Goal: Check status: Check status

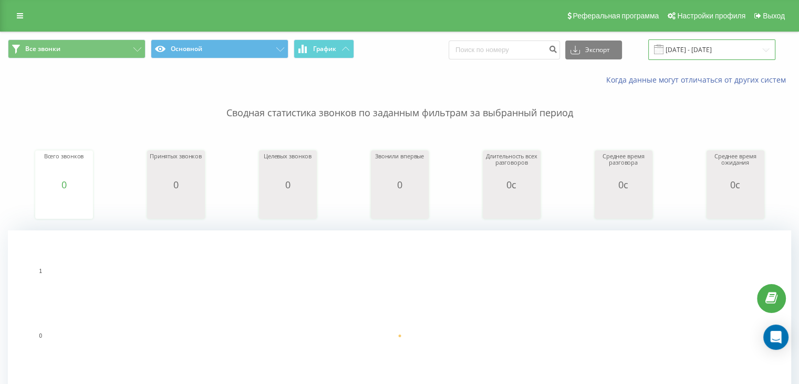
click at [711, 47] on input "22.08.2025 - 22.08.2025" at bounding box center [711, 49] width 127 height 20
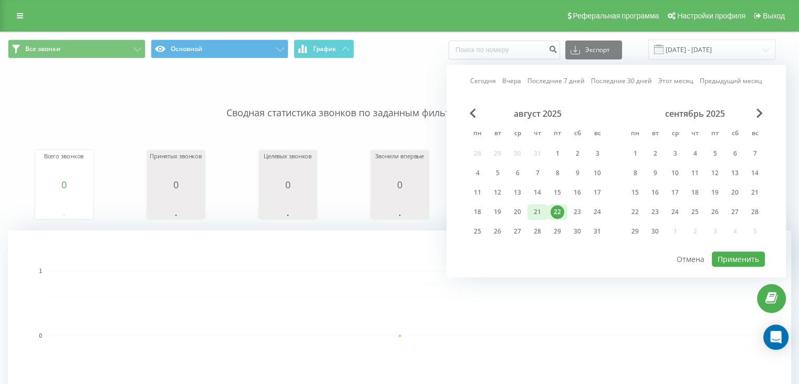
click at [540, 208] on div "21" at bounding box center [538, 212] width 14 height 14
click at [727, 255] on button "Применить" at bounding box center [738, 258] width 53 height 15
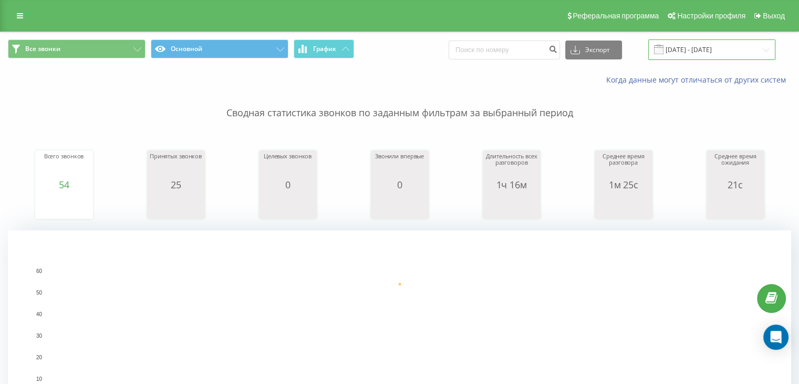
drag, startPoint x: 723, startPoint y: 49, endPoint x: 715, endPoint y: 57, distance: 10.8
click at [723, 49] on input "[DATE] - [DATE]" at bounding box center [711, 49] width 127 height 20
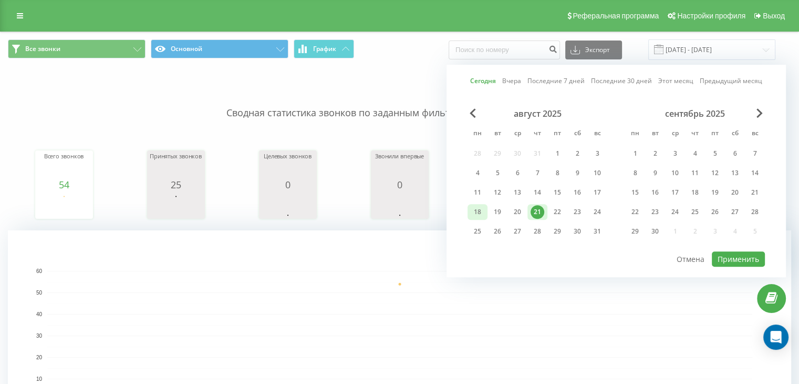
click at [481, 205] on div "18" at bounding box center [478, 212] width 14 height 14
click at [544, 208] on div "21" at bounding box center [538, 212] width 14 height 14
click at [726, 255] on button "Применить" at bounding box center [738, 258] width 53 height 15
type input "[DATE] - [DATE]"
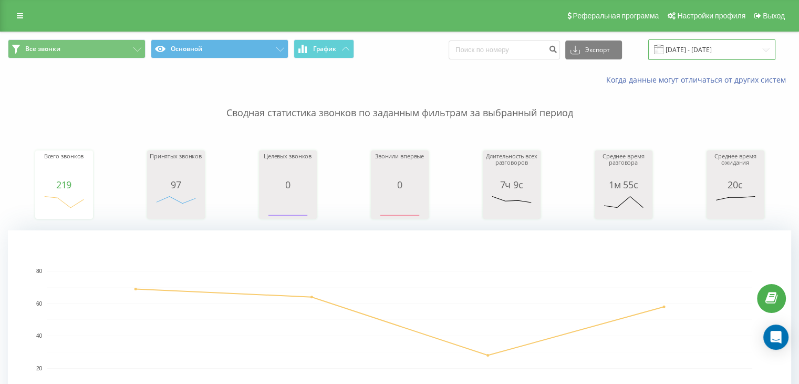
click at [712, 48] on input "[DATE] - [DATE]" at bounding box center [711, 49] width 127 height 20
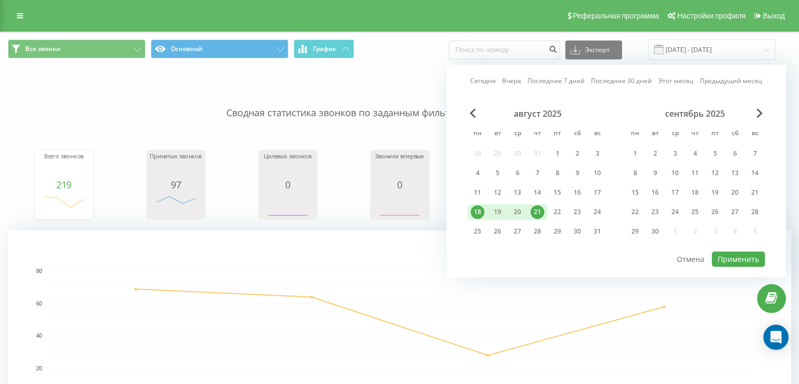
click at [535, 209] on div "21" at bounding box center [538, 212] width 14 height 14
click at [725, 255] on button "Применить" at bounding box center [738, 258] width 53 height 15
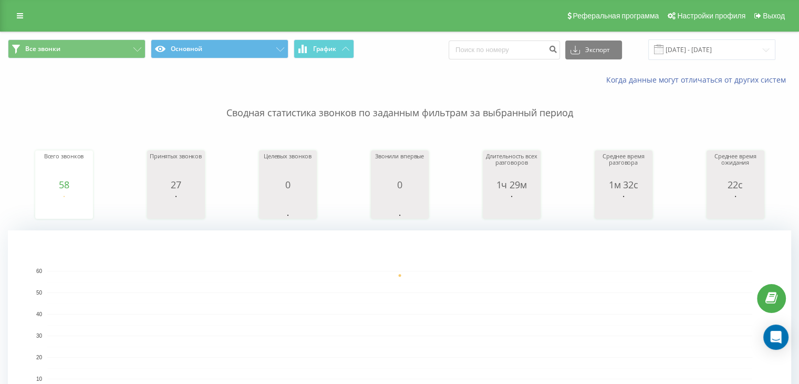
click at [721, 38] on div "Все звонки Основной График Экспорт .csv .xls .xlsx [DATE] - [DATE]" at bounding box center [400, 49] width 798 height 35
click at [726, 49] on input "[DATE] - [DATE]" at bounding box center [711, 49] width 127 height 20
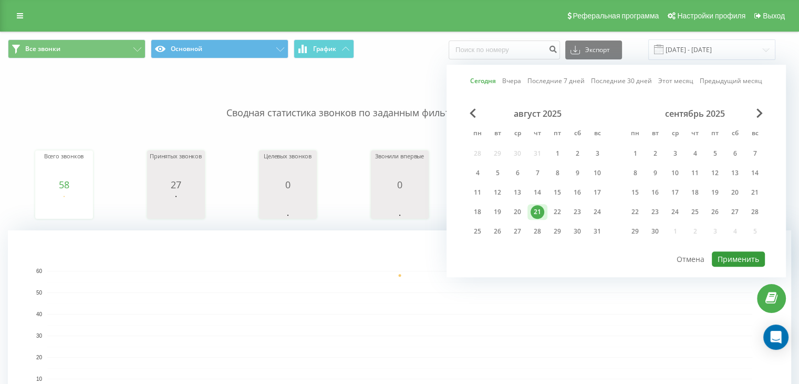
click at [739, 254] on button "Применить" at bounding box center [738, 258] width 53 height 15
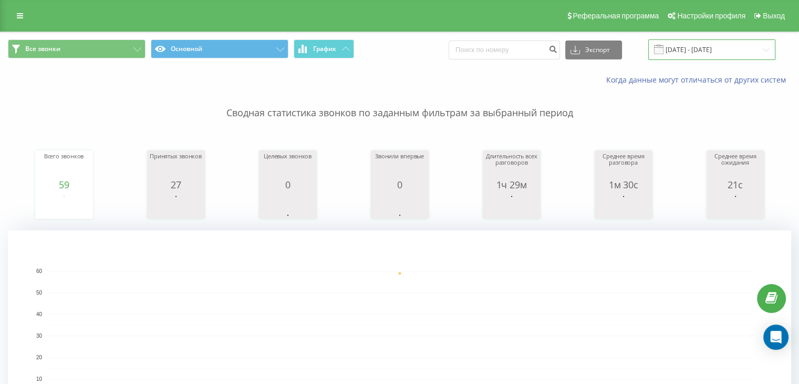
click at [727, 45] on input "[DATE] - [DATE]" at bounding box center [711, 49] width 127 height 20
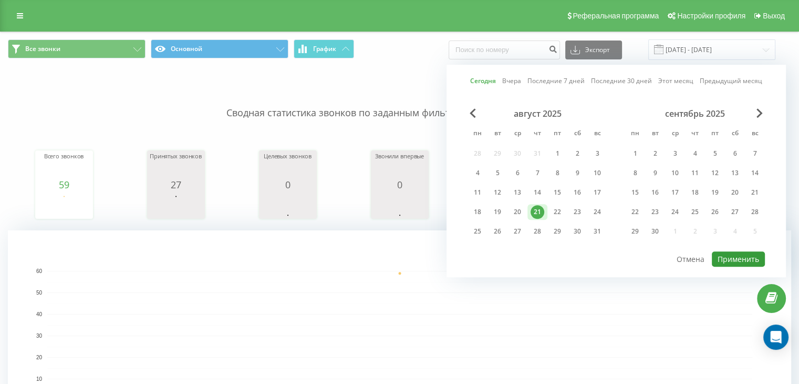
click at [721, 251] on button "Применить" at bounding box center [738, 258] width 53 height 15
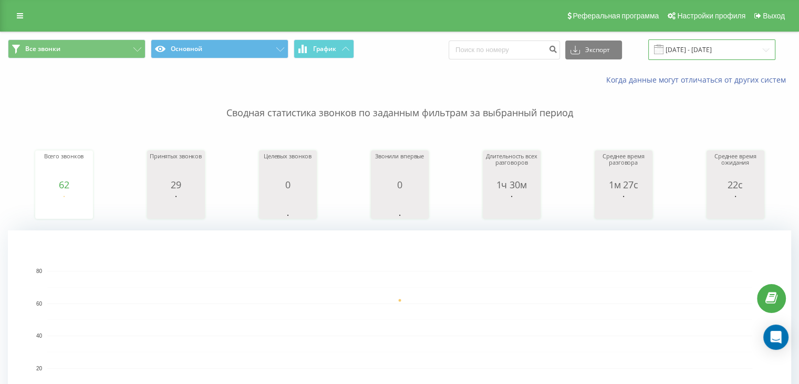
click at [707, 51] on input "[DATE] - [DATE]" at bounding box center [711, 49] width 127 height 20
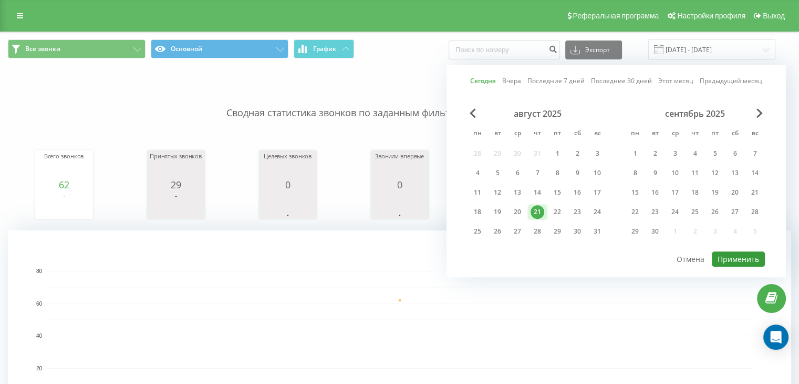
click at [733, 261] on button "Применить" at bounding box center [738, 258] width 53 height 15
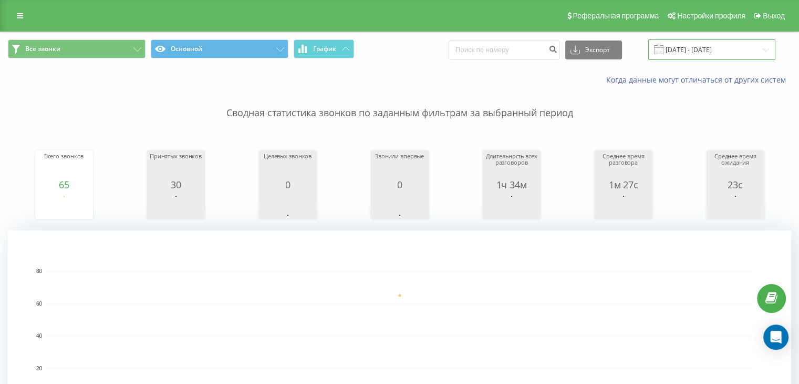
click at [733, 45] on input "[DATE] - [DATE]" at bounding box center [711, 49] width 127 height 20
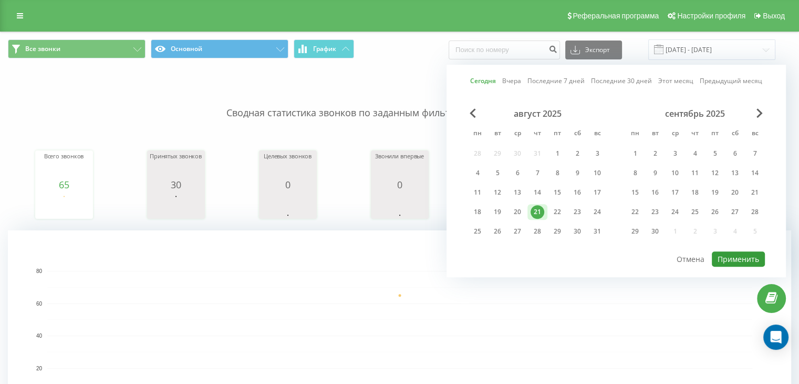
click at [740, 253] on button "Применить" at bounding box center [738, 258] width 53 height 15
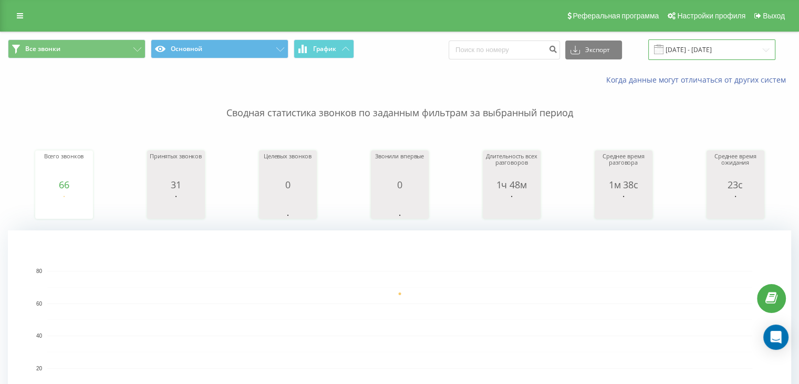
click at [704, 51] on input "[DATE] - [DATE]" at bounding box center [711, 49] width 127 height 20
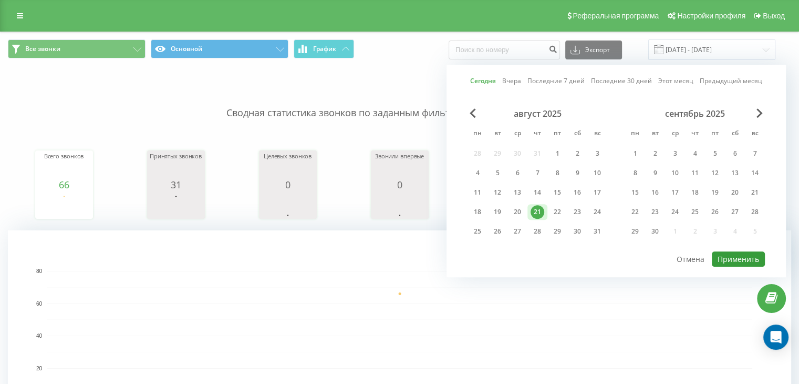
click at [718, 257] on button "Применить" at bounding box center [738, 258] width 53 height 15
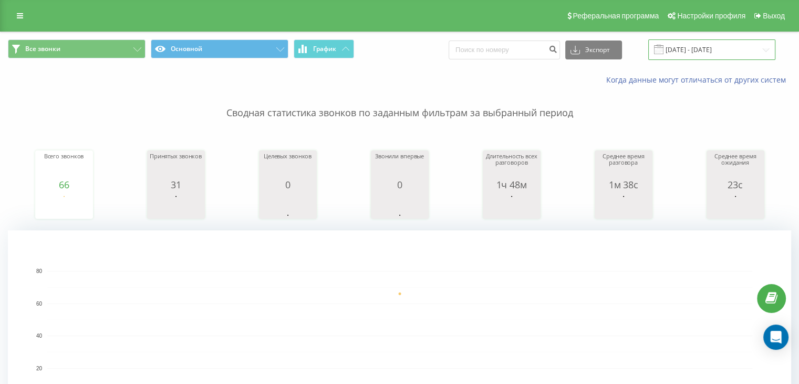
click at [716, 51] on input "[DATE] - [DATE]" at bounding box center [711, 49] width 127 height 20
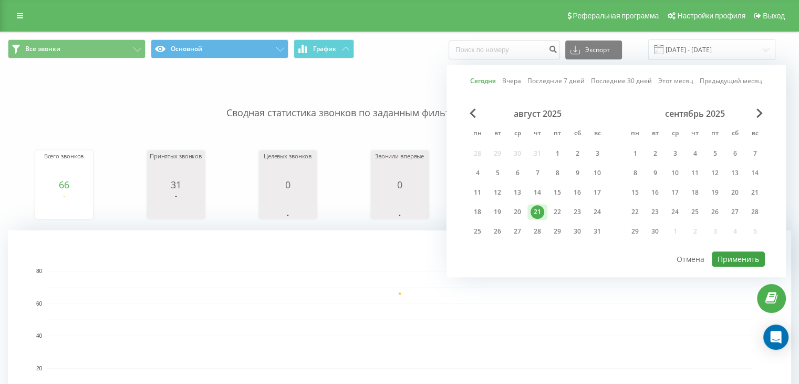
click at [744, 248] on div "Сегодня Вчера Последние 7 дней Последние 30 дней Этот месяц Предыдущий месяц ав…" at bounding box center [616, 171] width 339 height 212
click at [746, 252] on button "Применить" at bounding box center [738, 258] width 53 height 15
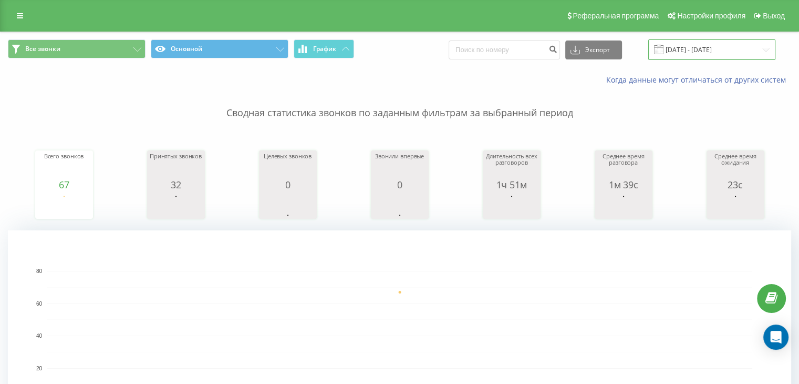
click at [687, 51] on input "[DATE] - [DATE]" at bounding box center [711, 49] width 127 height 20
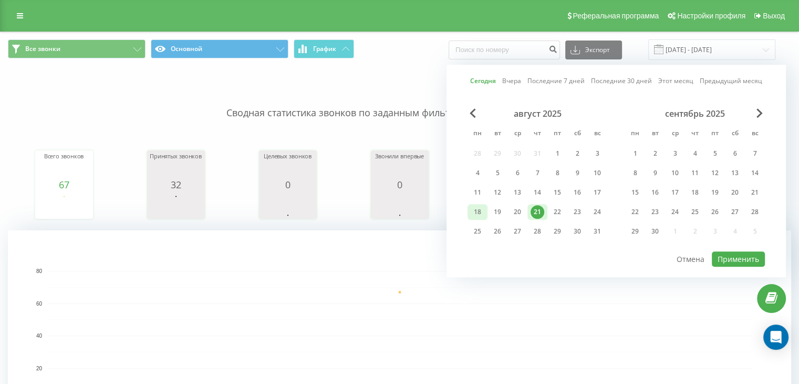
click at [483, 213] on div "18" at bounding box center [478, 212] width 14 height 14
click at [532, 214] on div "21" at bounding box center [538, 212] width 14 height 14
click at [723, 256] on button "Применить" at bounding box center [738, 258] width 53 height 15
type input "[DATE] - [DATE]"
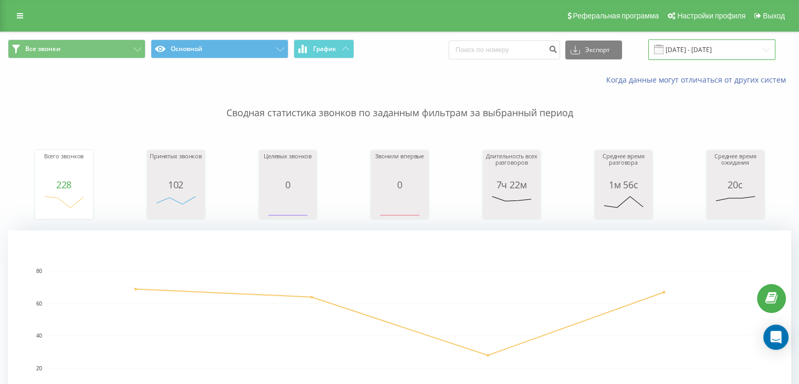
click at [719, 55] on input "[DATE] - [DATE]" at bounding box center [711, 49] width 127 height 20
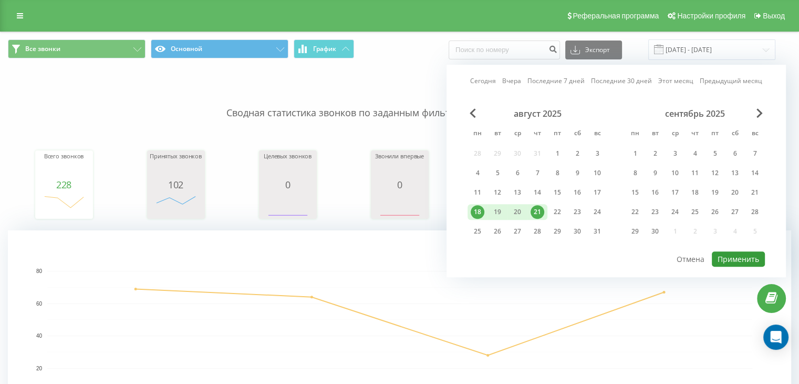
click at [731, 262] on button "Применить" at bounding box center [738, 258] width 53 height 15
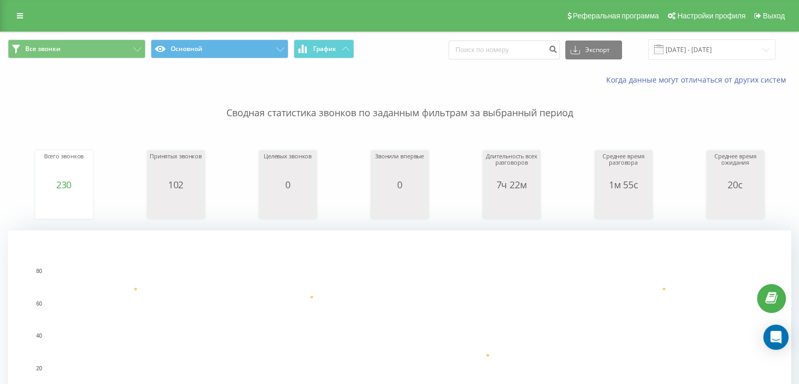
click at [517, 162] on div "Длительность всех разговоров" at bounding box center [512, 166] width 53 height 26
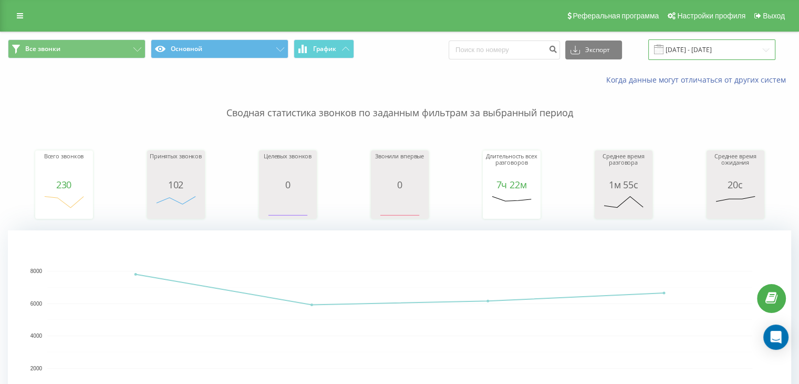
click at [740, 50] on input "[DATE] - [DATE]" at bounding box center [711, 49] width 127 height 20
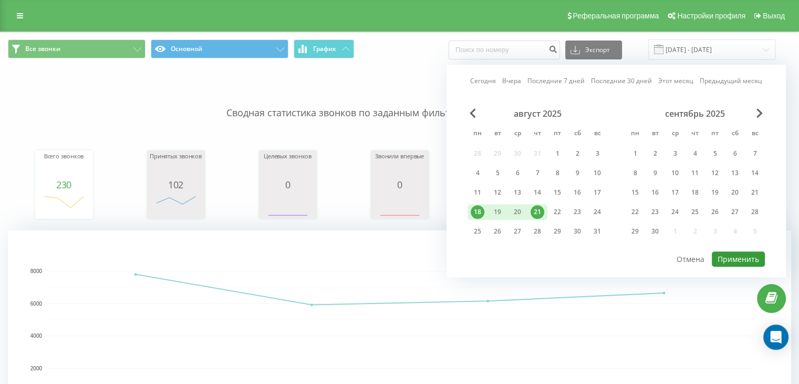
click at [744, 253] on button "Применить" at bounding box center [738, 258] width 53 height 15
click at [0, 0] on div at bounding box center [0, 0] width 0 height 0
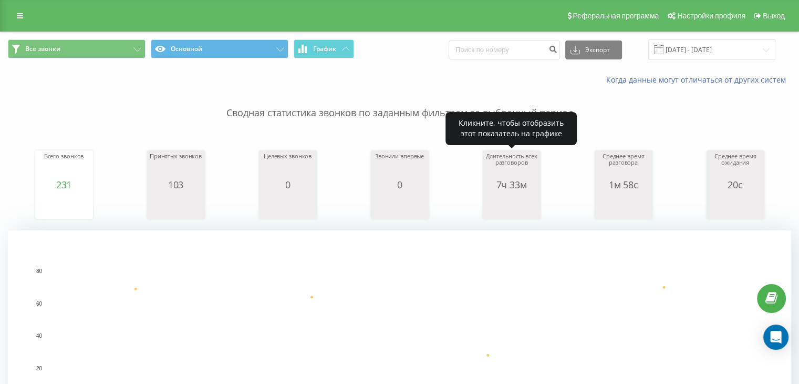
click at [522, 175] on div "Длительность всех разговоров" at bounding box center [512, 166] width 53 height 26
